Goal: Information Seeking & Learning: Learn about a topic

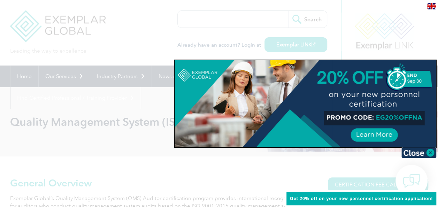
click at [431, 152] on img at bounding box center [419, 152] width 35 height 10
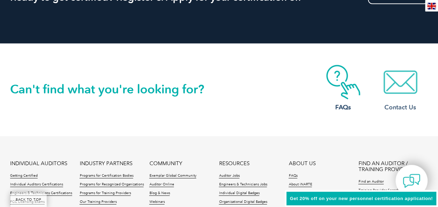
scroll to position [907, 0]
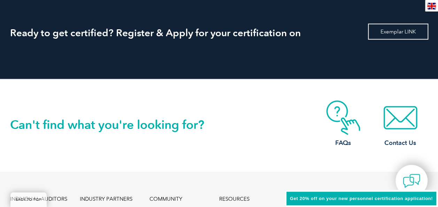
click at [391, 35] on link "Exemplar LINK" at bounding box center [398, 32] width 60 height 16
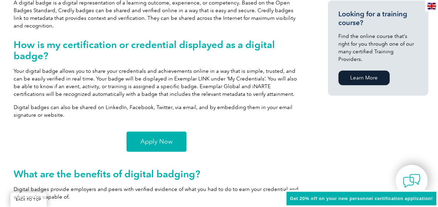
scroll to position [523, 0]
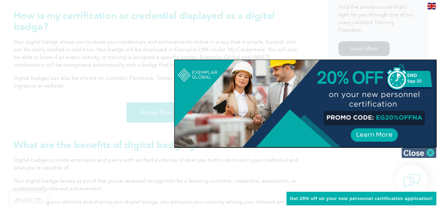
click at [429, 154] on img at bounding box center [419, 152] width 35 height 10
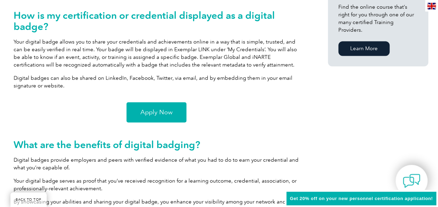
click at [174, 109] on link "Apply Now" at bounding box center [157, 112] width 60 height 20
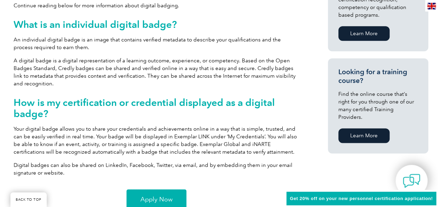
scroll to position [418, 0]
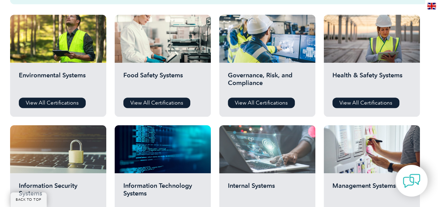
scroll to position [243, 0]
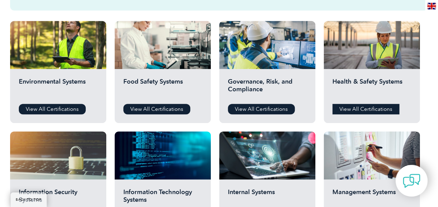
click at [349, 109] on link "View All Certifications" at bounding box center [366, 109] width 67 height 10
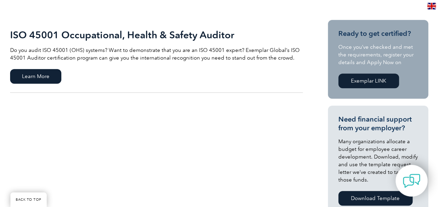
scroll to position [174, 0]
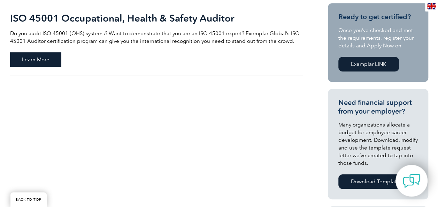
click at [53, 65] on span "Learn More" at bounding box center [35, 59] width 51 height 15
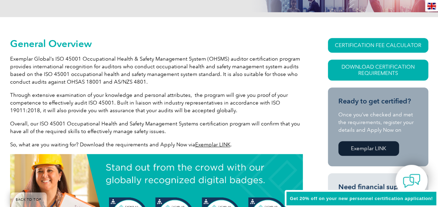
scroll to position [174, 0]
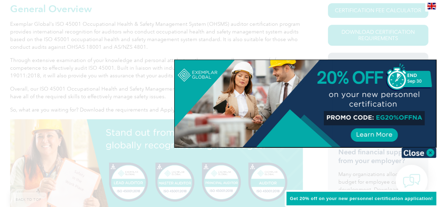
click at [429, 151] on img at bounding box center [419, 152] width 35 height 10
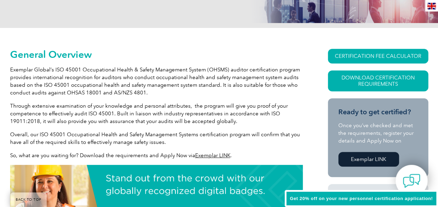
scroll to position [139, 0]
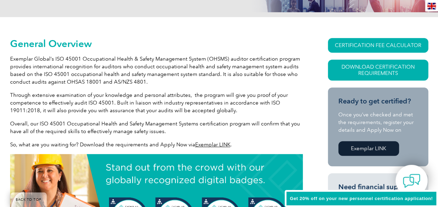
click at [208, 145] on link "Exemplar LINK" at bounding box center [212, 145] width 35 height 6
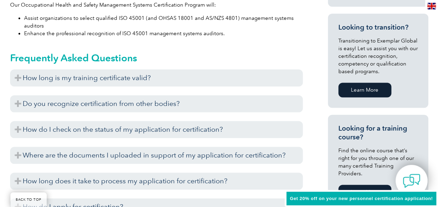
scroll to position [384, 0]
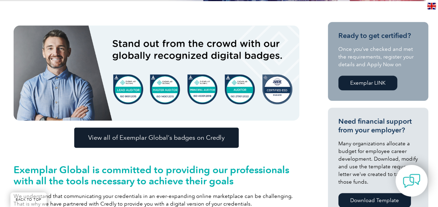
scroll to position [174, 0]
